Goal: Transaction & Acquisition: Purchase product/service

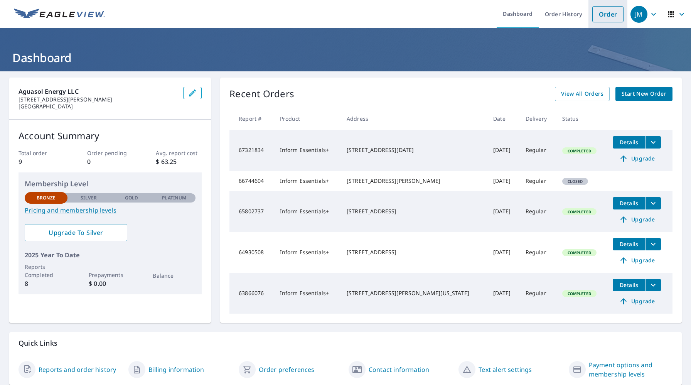
click at [614, 20] on link "Order" at bounding box center [607, 14] width 31 height 16
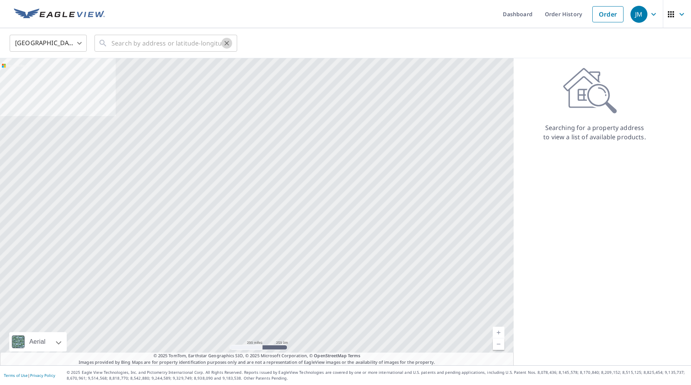
click at [226, 45] on icon "Clear" at bounding box center [227, 43] width 8 height 8
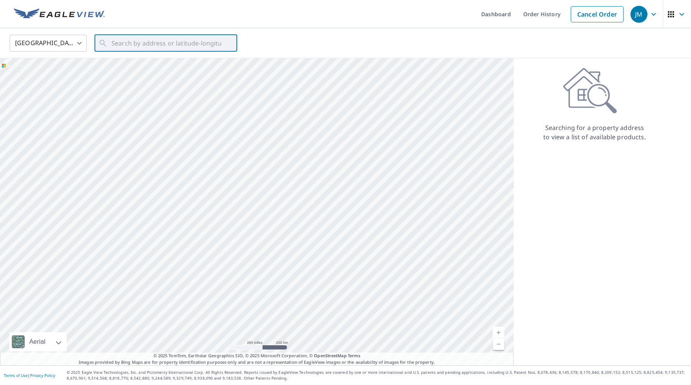
click at [89, 37] on div "United States US ​ ​" at bounding box center [343, 43] width 678 height 18
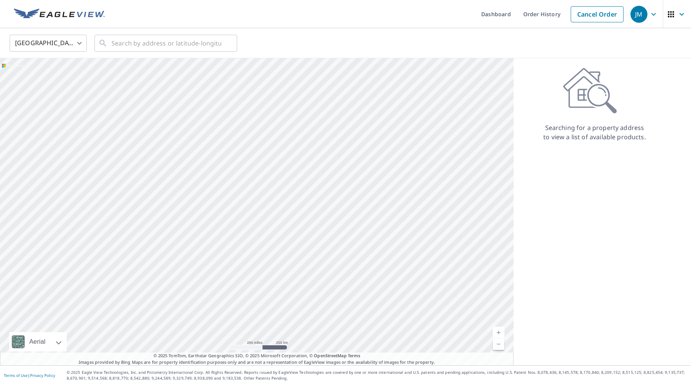
click at [109, 43] on div "​" at bounding box center [165, 43] width 143 height 17
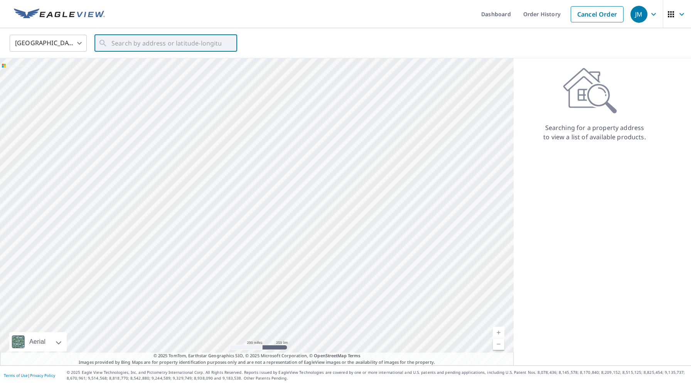
click at [134, 29] on div "United States US ​ ​" at bounding box center [345, 43] width 691 height 30
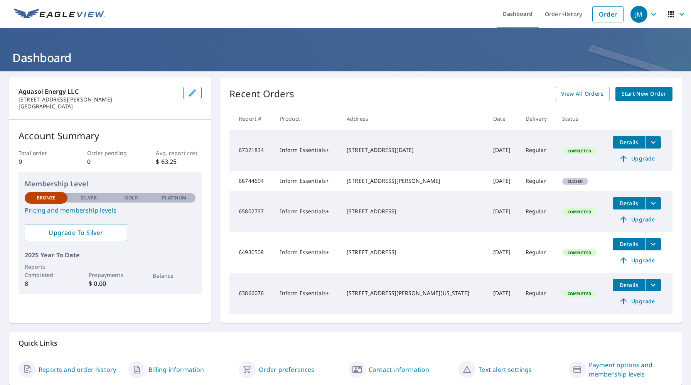
click at [645, 101] on div "Recent Orders View All Orders Start New Order Report # Product Address Date Del…" at bounding box center [450, 199] width 461 height 245
click at [638, 94] on span "Start New Order" at bounding box center [643, 94] width 45 height 10
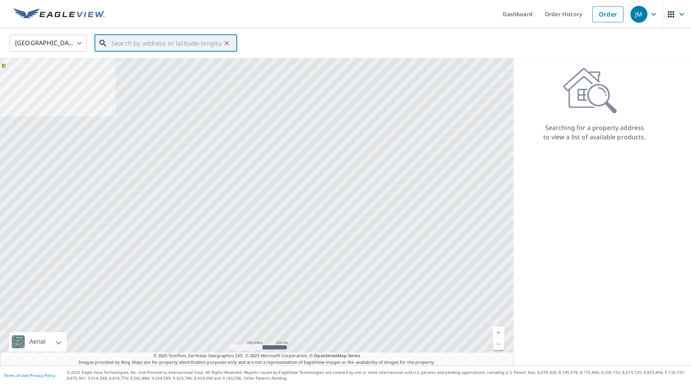
click at [201, 44] on input "text" at bounding box center [166, 43] width 110 height 22
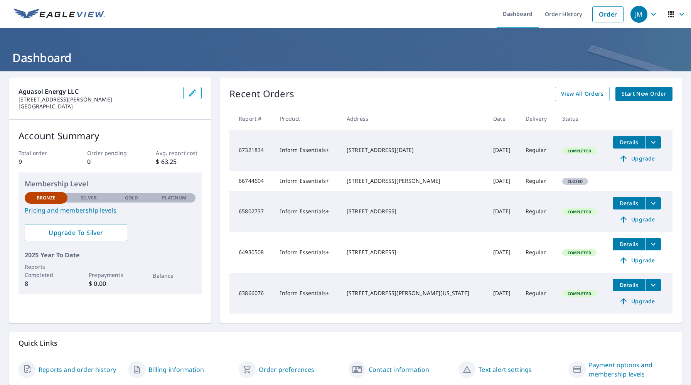
click at [640, 93] on span "Start New Order" at bounding box center [643, 94] width 45 height 10
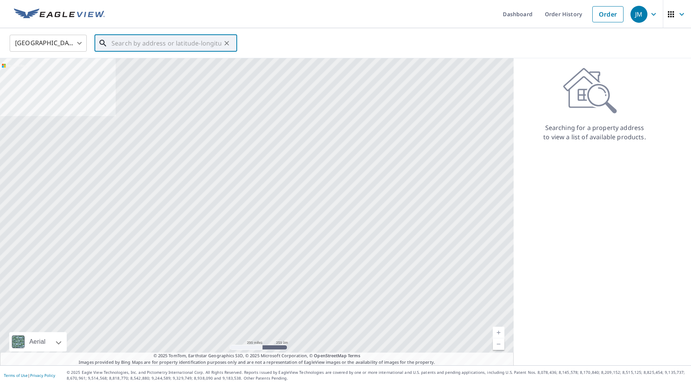
click at [141, 37] on input "text" at bounding box center [166, 43] width 110 height 22
click at [145, 42] on input "text" at bounding box center [166, 43] width 110 height 22
paste input "[STREET_ADDRESS]"
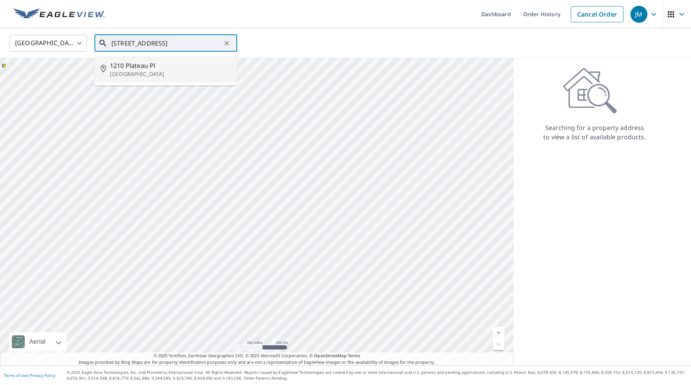
click at [158, 61] on span "1210 Plateau Pl" at bounding box center [170, 65] width 121 height 9
type input "[STREET_ADDRESS]"
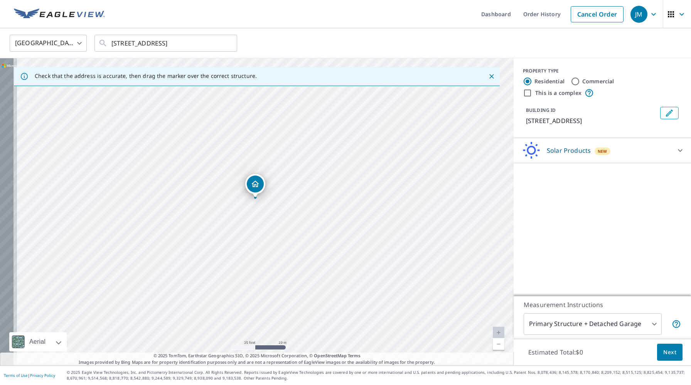
drag, startPoint x: 232, startPoint y: 229, endPoint x: 283, endPoint y: 222, distance: 52.2
click at [283, 222] on div "[STREET_ADDRESS]" at bounding box center [257, 211] width 514 height 307
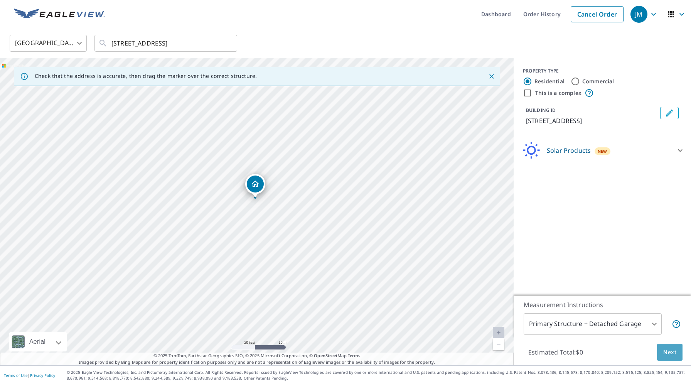
click at [667, 356] on span "Next" at bounding box center [669, 352] width 13 height 10
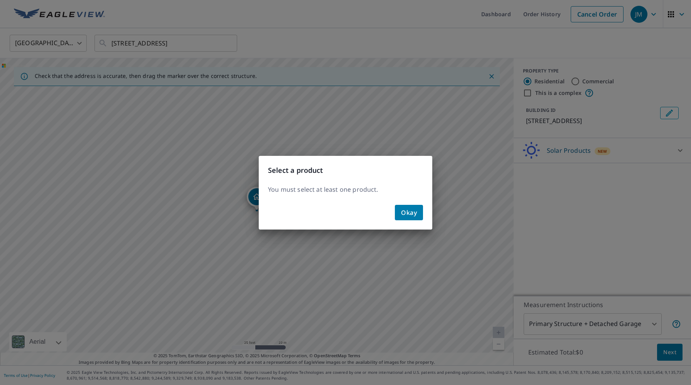
click at [409, 214] on span "Okay" at bounding box center [409, 212] width 16 height 11
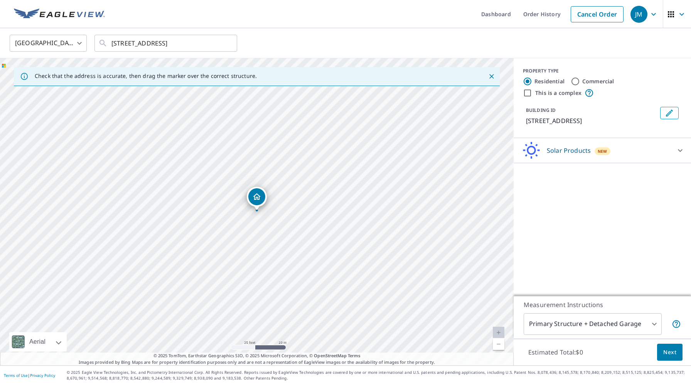
click at [610, 148] on div "Solar Products New" at bounding box center [595, 150] width 151 height 18
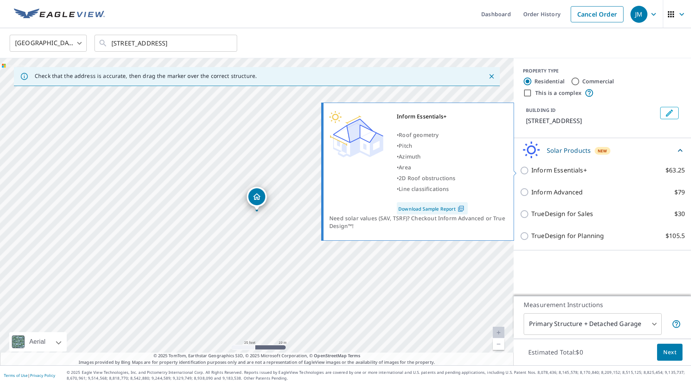
click at [571, 174] on p "Inform Essentials+" at bounding box center [559, 170] width 56 height 10
click at [531, 174] on input "Inform Essentials+ $63.25" at bounding box center [526, 170] width 12 height 9
checkbox input "true"
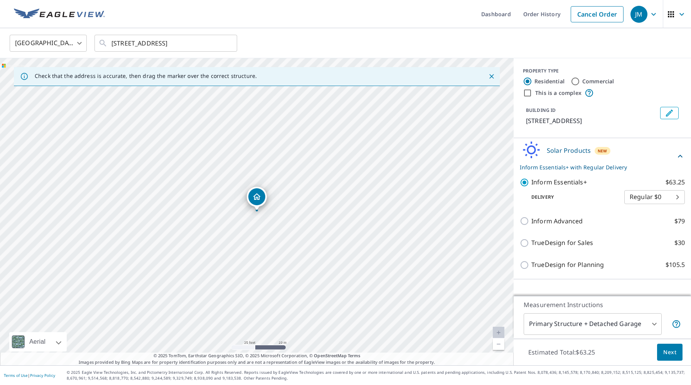
click at [664, 352] on span "Next" at bounding box center [669, 352] width 13 height 10
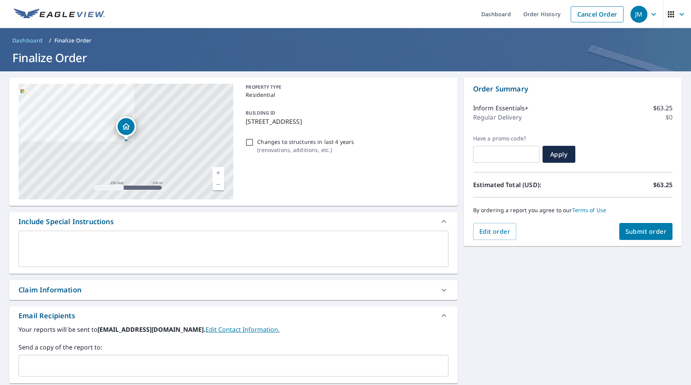
click at [623, 231] on button "Submit order" at bounding box center [646, 231] width 54 height 17
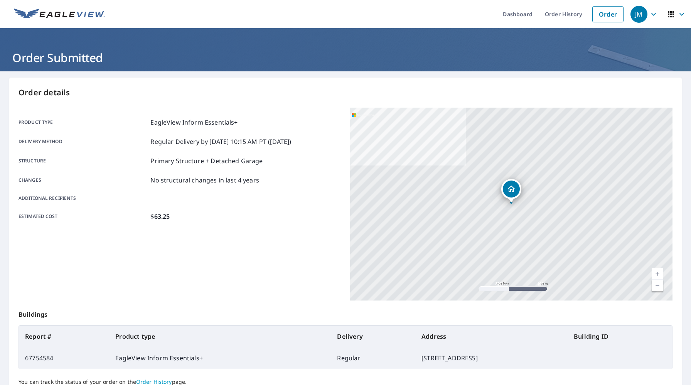
click at [232, 226] on div "Product type EagleView Inform Essentials+ Delivery method Regular Delivery by […" at bounding box center [180, 169] width 322 height 123
